Goal: Transaction & Acquisition: Purchase product/service

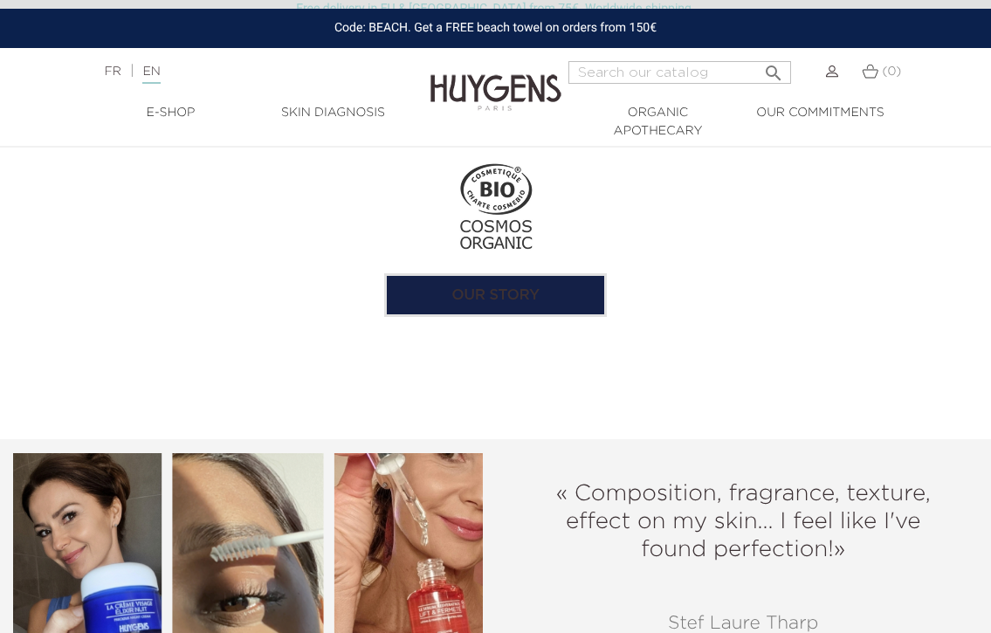
scroll to position [1746, 0]
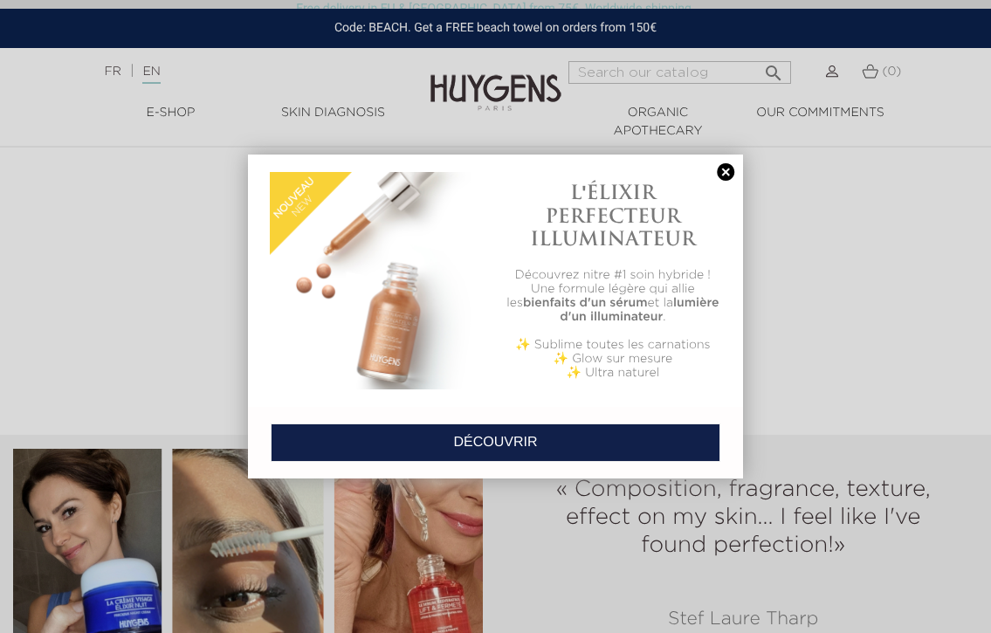
click at [726, 167] on link at bounding box center [725, 172] width 24 height 18
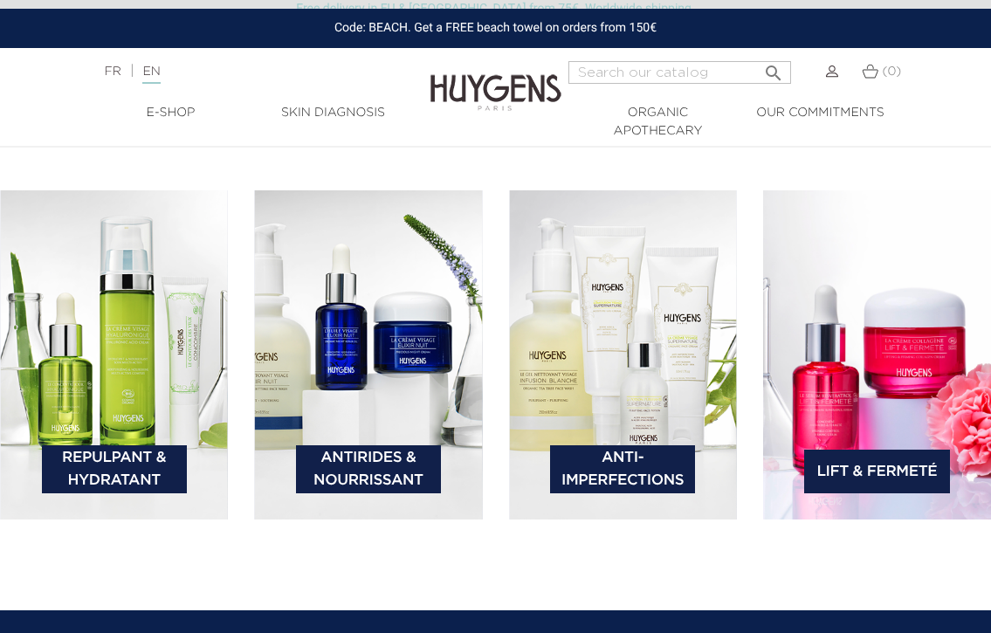
scroll to position [2443, 0]
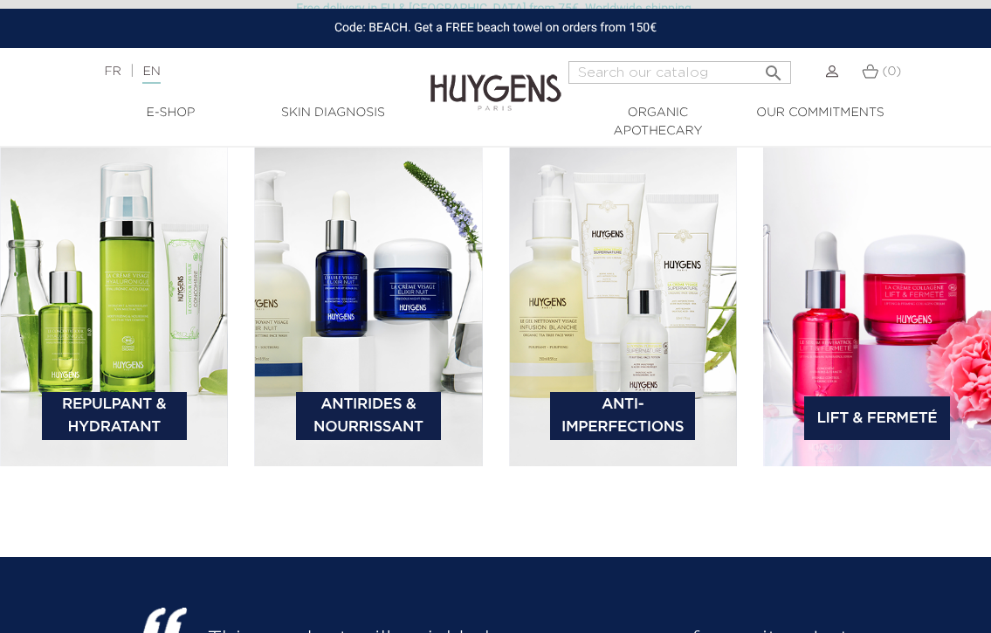
click at [888, 408] on link "Lift & Fermeté" at bounding box center [876, 418] width 145 height 44
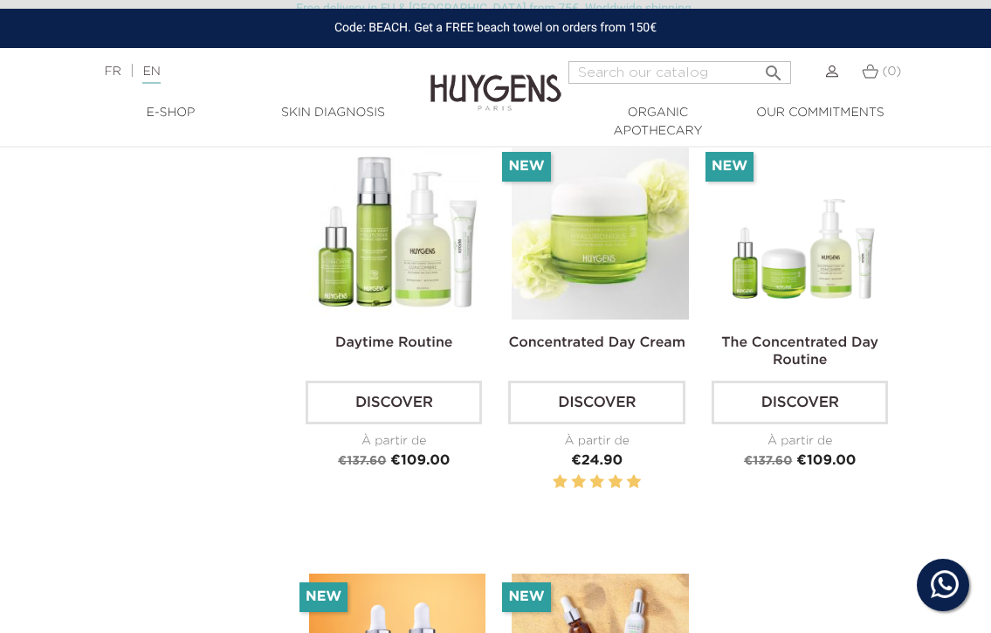
scroll to position [2663, 0]
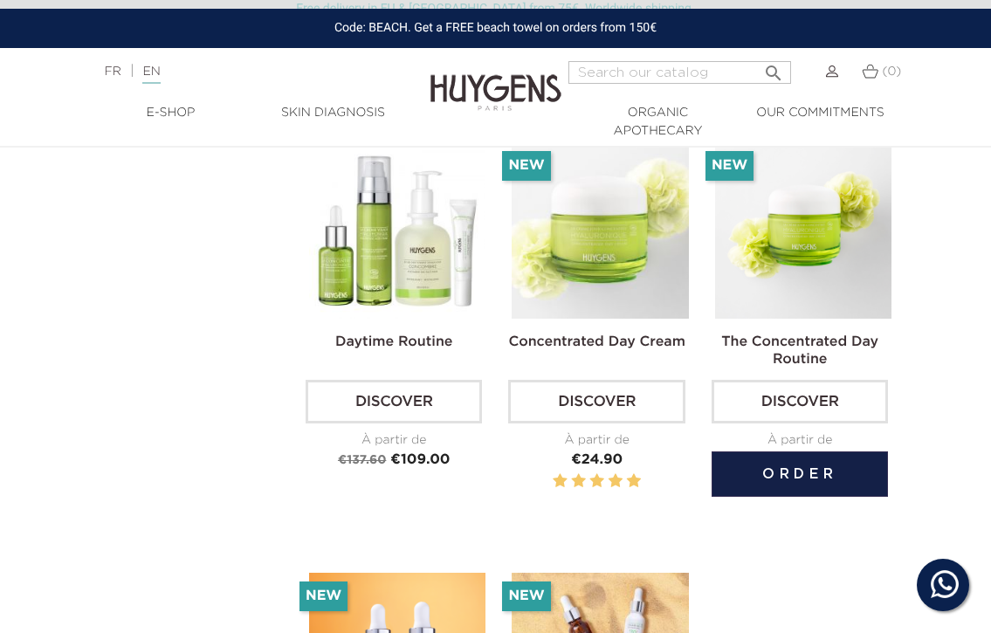
click at [788, 335] on link "The Concentrated Day Routine" at bounding box center [799, 350] width 157 height 31
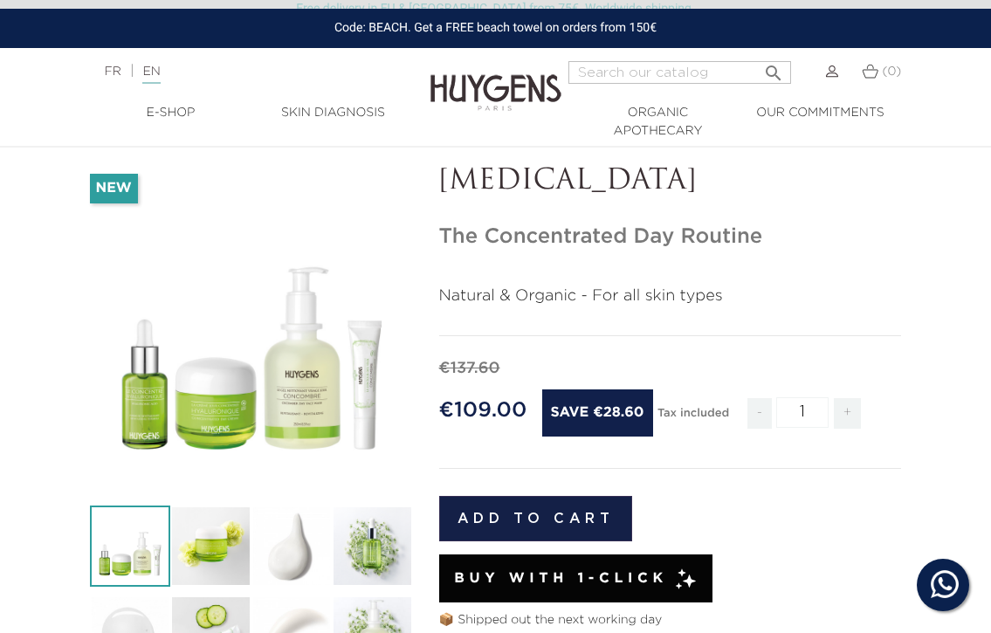
scroll to position [54, 0]
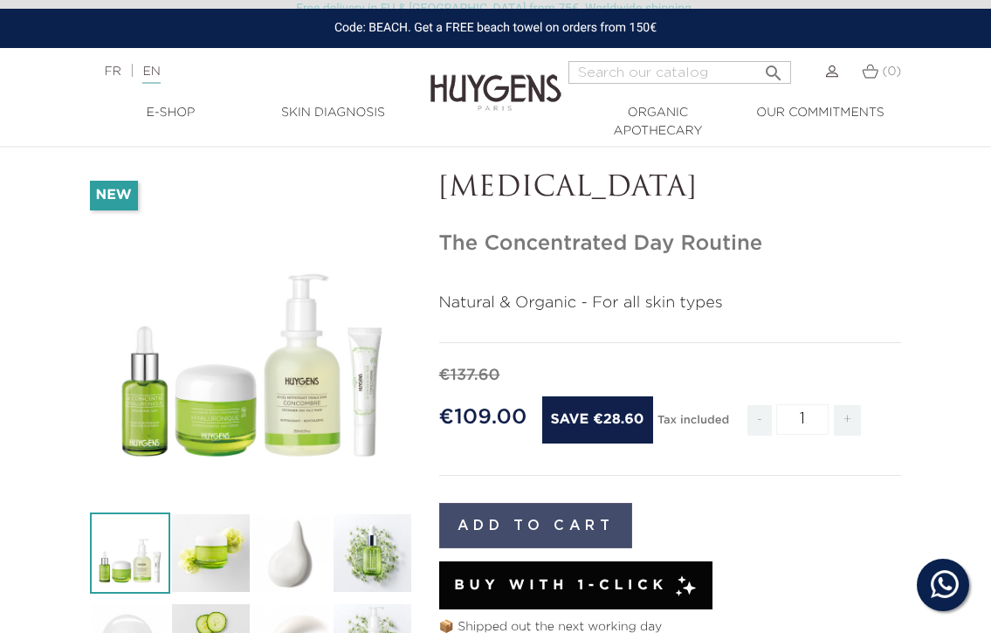
click at [535, 519] on button "Add to cart" at bounding box center [536, 525] width 194 height 45
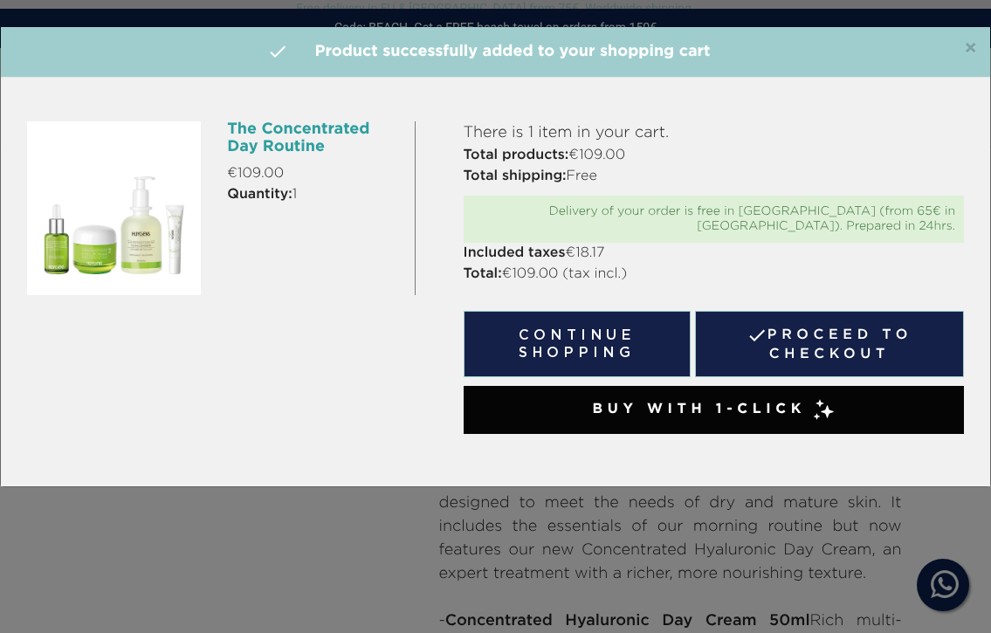
scroll to position [407, 0]
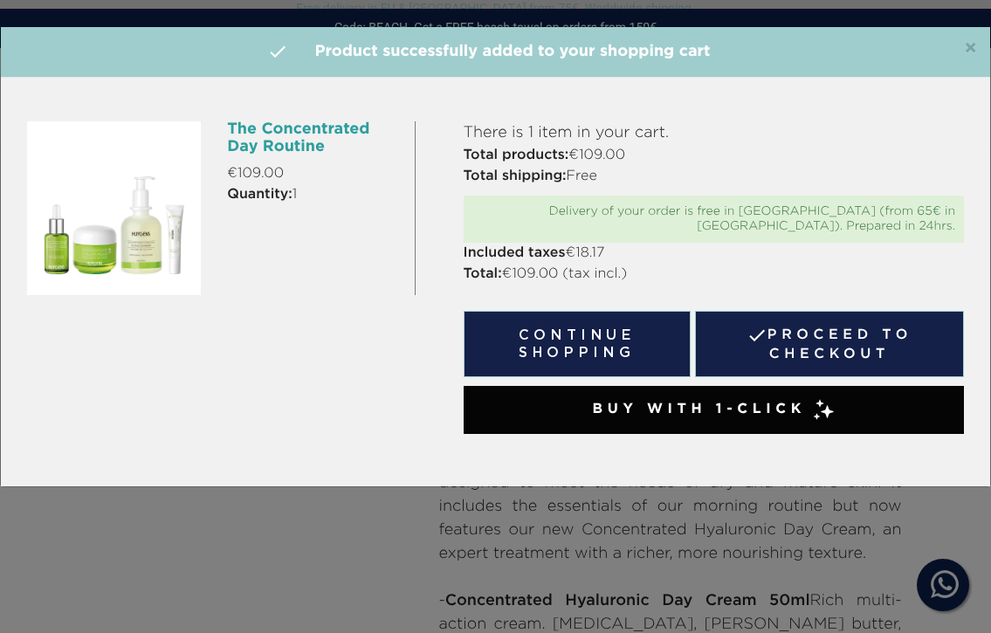
click at [535, 519] on div "×  Product successfully added to your shopping cart The Concentrated Day Routi…" at bounding box center [495, 316] width 991 height 633
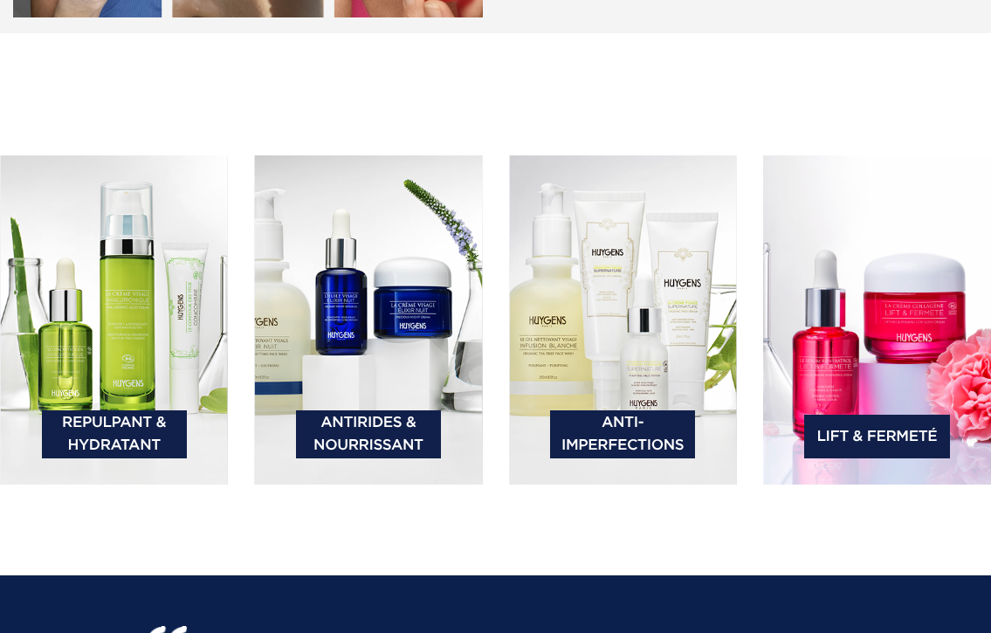
click at [881, 330] on img at bounding box center [877, 319] width 228 height 329
click at [890, 428] on link "Lift & Fermeté" at bounding box center [876, 437] width 145 height 44
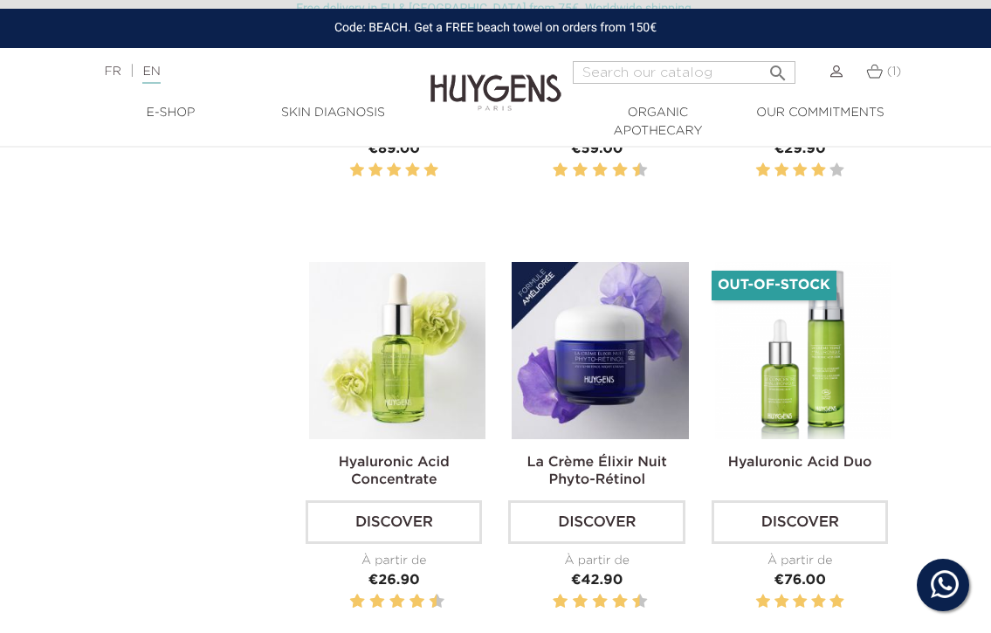
scroll to position [1294, 0]
